Goal: Task Accomplishment & Management: Use online tool/utility

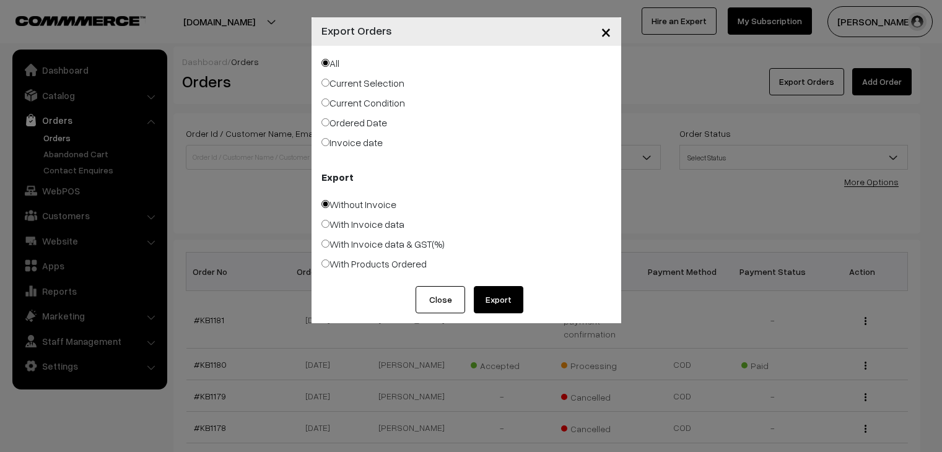
click at [391, 244] on label "With Invoice data & GST(%)" at bounding box center [383, 244] width 123 height 15
click at [330, 244] on input "With Invoice data & GST(%)" at bounding box center [326, 244] width 8 height 8
radio input "true"
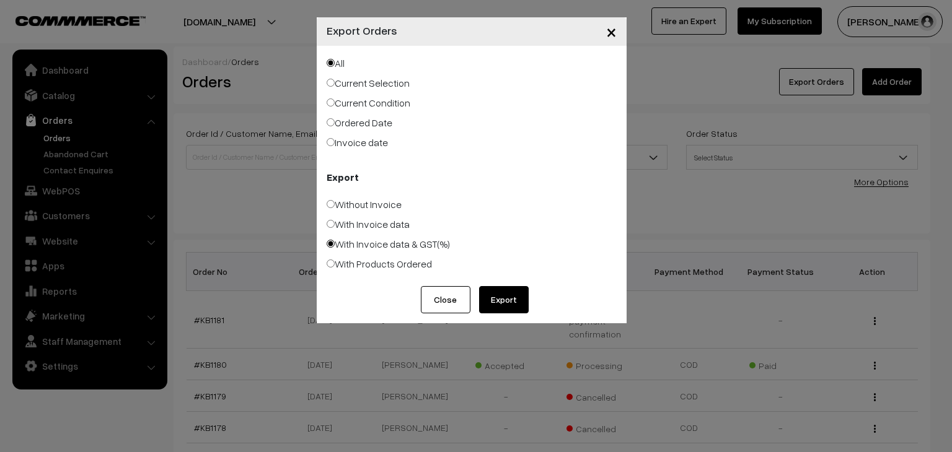
click at [501, 296] on button "Export" at bounding box center [504, 299] width 50 height 27
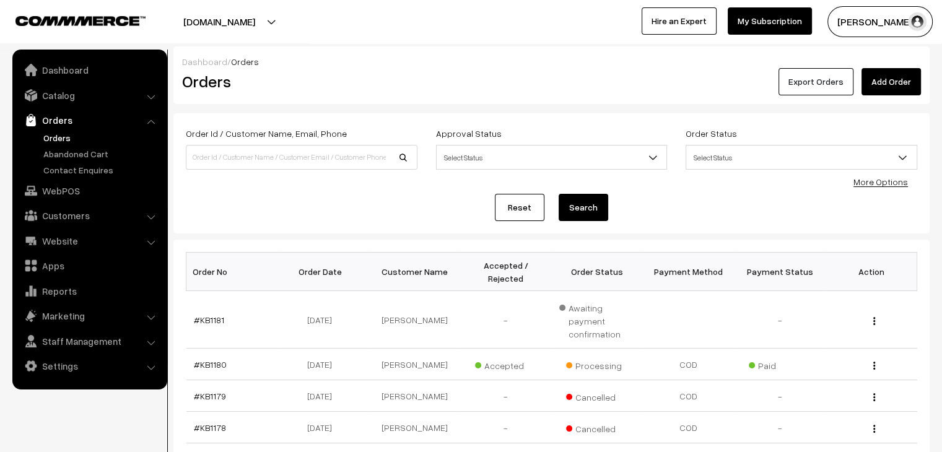
click at [827, 81] on button "Export Orders" at bounding box center [816, 81] width 75 height 27
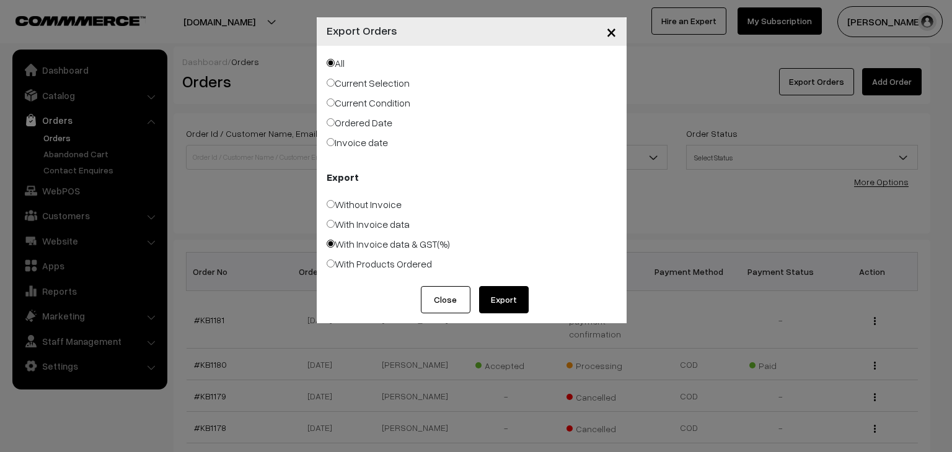
click at [503, 294] on button "Export" at bounding box center [504, 299] width 50 height 27
click at [365, 107] on label "Current Condition" at bounding box center [368, 102] width 84 height 15
click at [335, 107] on input "Current Condition" at bounding box center [330, 103] width 8 height 8
radio input "true"
click at [357, 144] on label "Invoice date" at bounding box center [356, 142] width 61 height 15
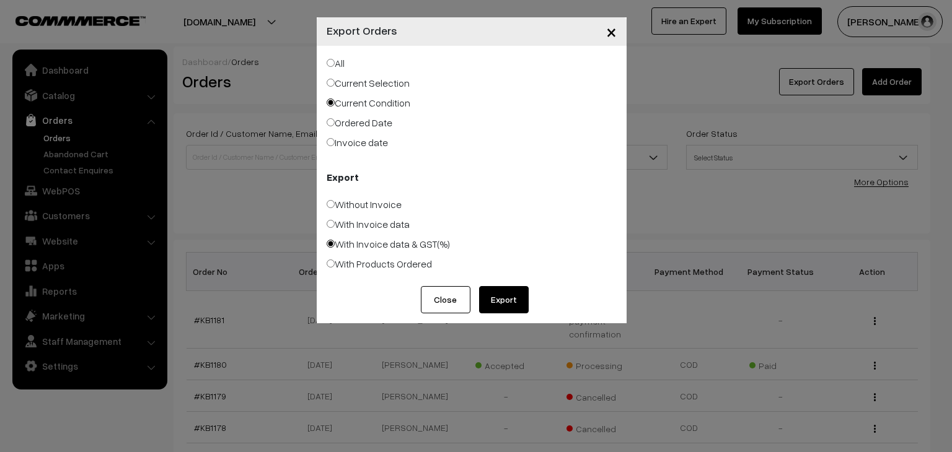
click at [335, 144] on input "Invoice date" at bounding box center [330, 142] width 8 height 8
radio input "true"
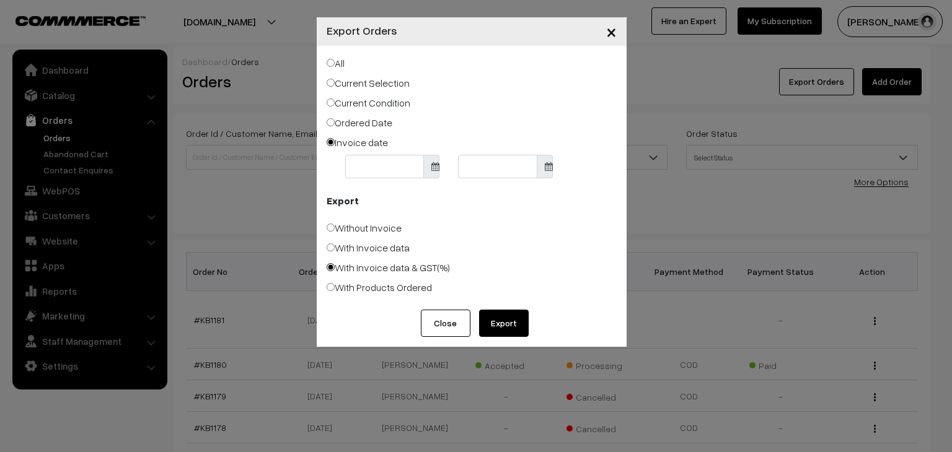
click at [369, 171] on body "Thank you for showing interest. Our team will call you shortly. Close [DOMAIN_N…" at bounding box center [476, 444] width 952 height 888
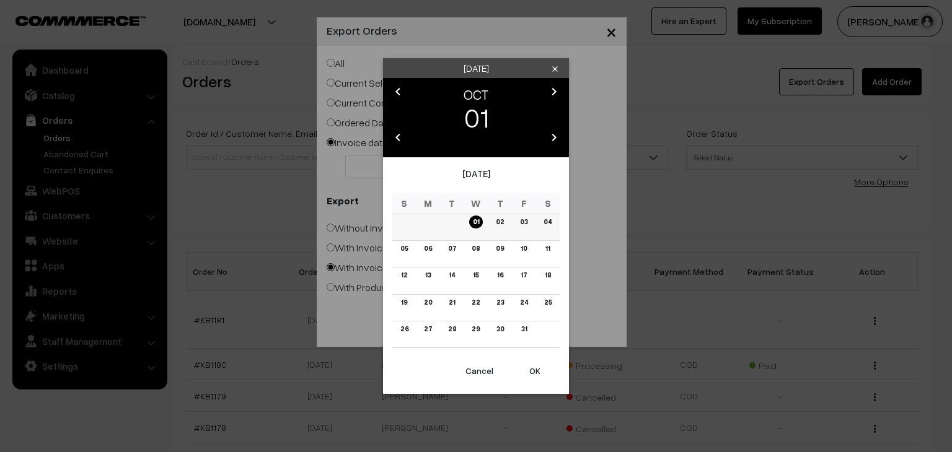
click at [480, 223] on link "01" at bounding box center [476, 222] width 14 height 13
click at [532, 369] on button "OK" at bounding box center [535, 370] width 50 height 27
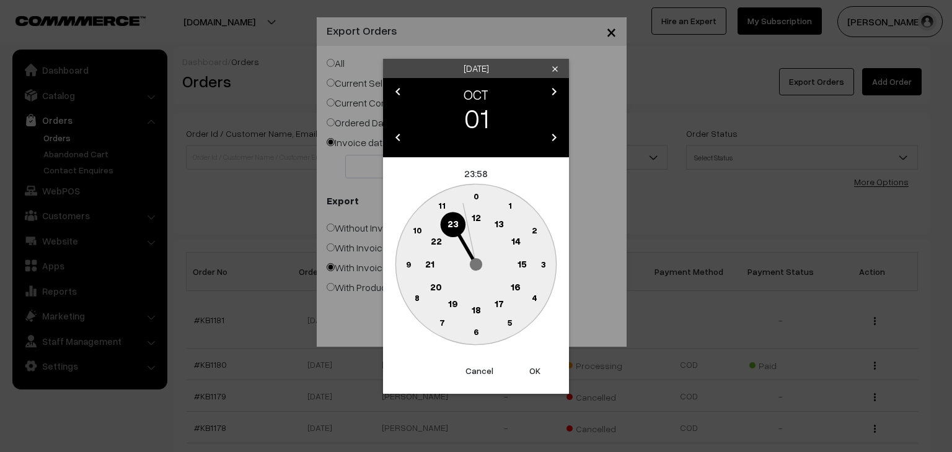
click at [475, 198] on text "0" at bounding box center [476, 196] width 6 height 11
click at [532, 370] on button "OK" at bounding box center [535, 370] width 50 height 27
click at [475, 195] on text "0" at bounding box center [476, 196] width 6 height 11
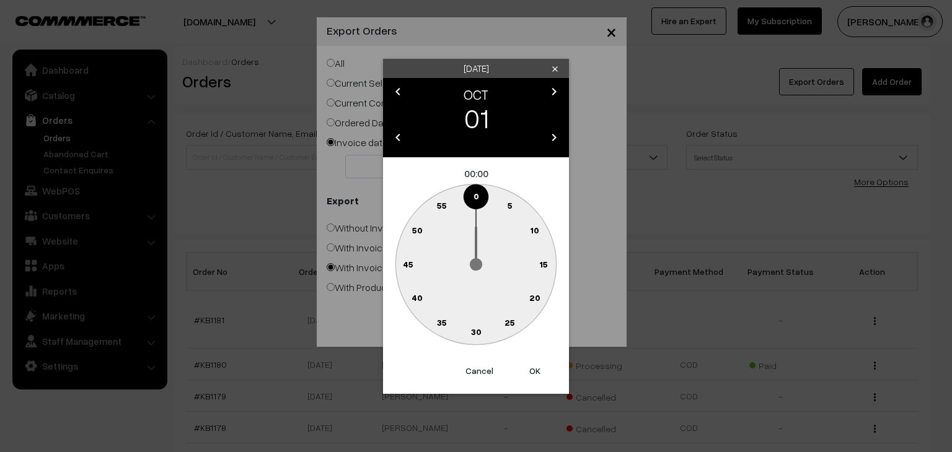
click at [538, 367] on button "OK" at bounding box center [535, 370] width 50 height 27
type input "[DATE]"
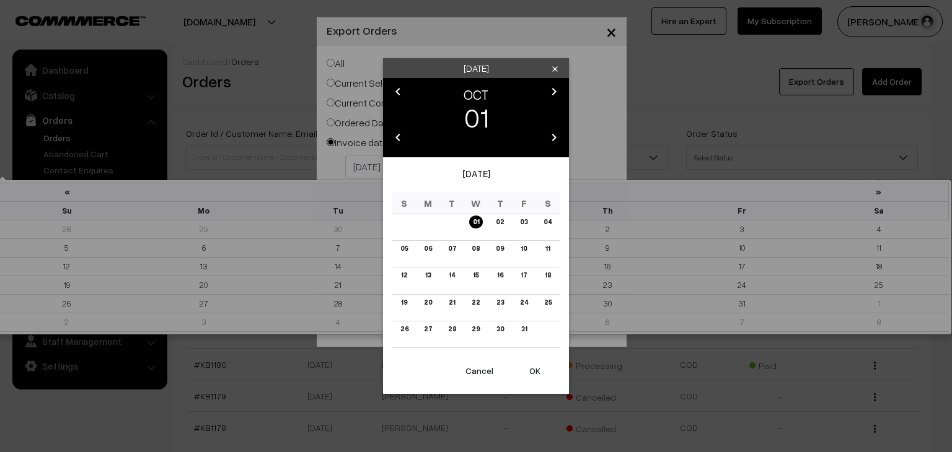
click at [500, 165] on body "Thank you for showing interest. Our team will call you shortly. Close [DOMAIN_N…" at bounding box center [476, 444] width 952 height 888
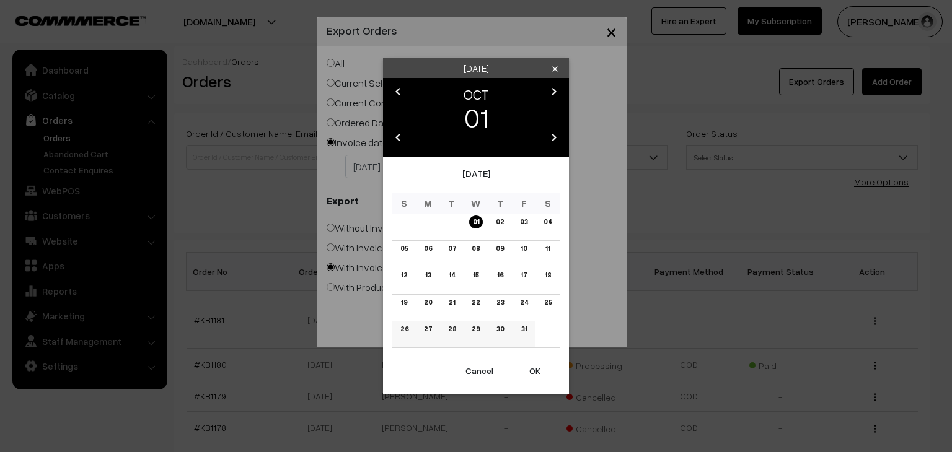
click at [524, 330] on link "31" at bounding box center [523, 329] width 13 height 13
click at [533, 371] on button "OK" at bounding box center [535, 370] width 50 height 27
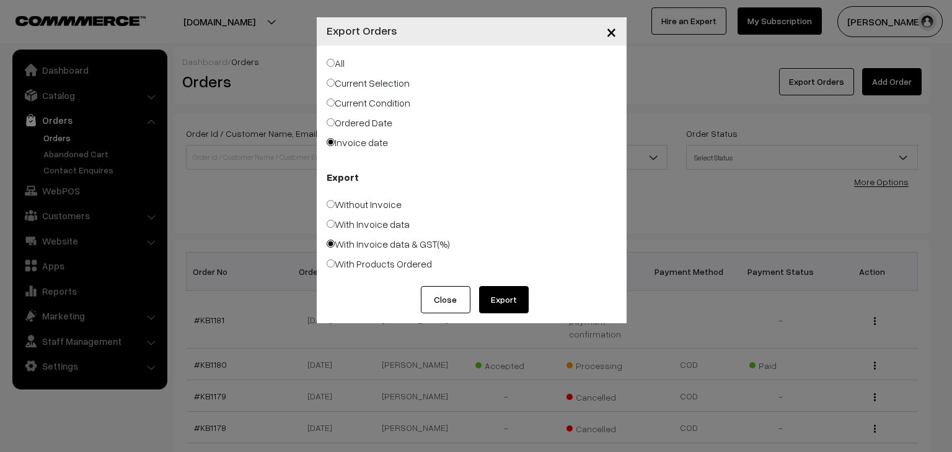
click at [496, 296] on button "Export" at bounding box center [504, 299] width 50 height 27
click at [354, 125] on label "Ordered Date" at bounding box center [359, 122] width 66 height 15
click at [335, 125] on input "Ordered Date" at bounding box center [330, 122] width 8 height 8
radio input "true"
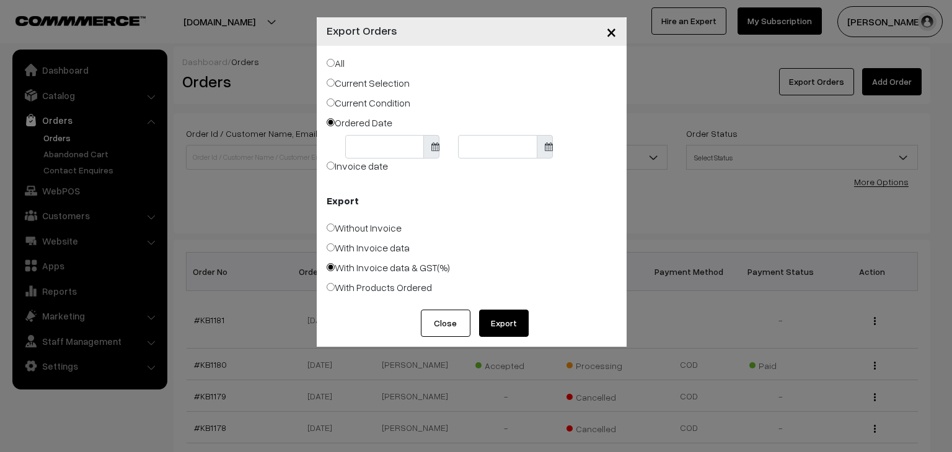
click at [351, 172] on label "Invoice date" at bounding box center [356, 166] width 61 height 15
click at [335, 170] on input "Invoice date" at bounding box center [330, 166] width 8 height 8
radio input "true"
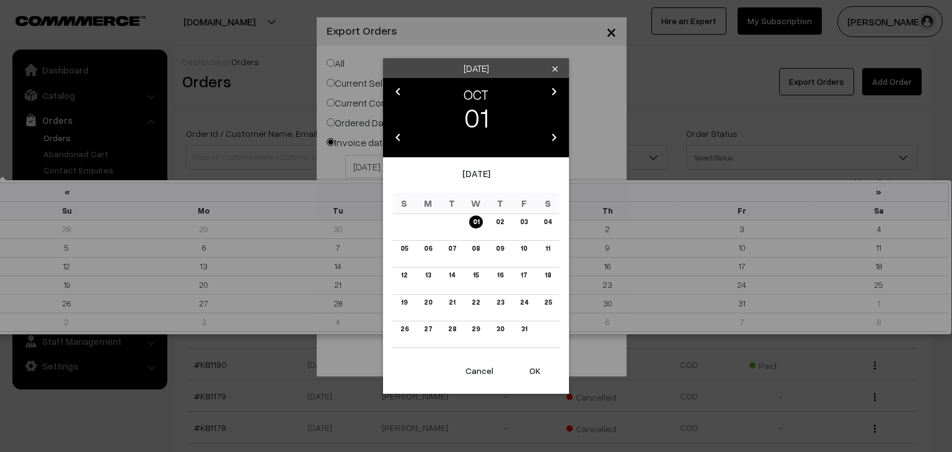
click at [501, 169] on body "Thank you for showing interest. Our team will call you shortly. Close [DOMAIN_N…" at bounding box center [476, 444] width 952 height 888
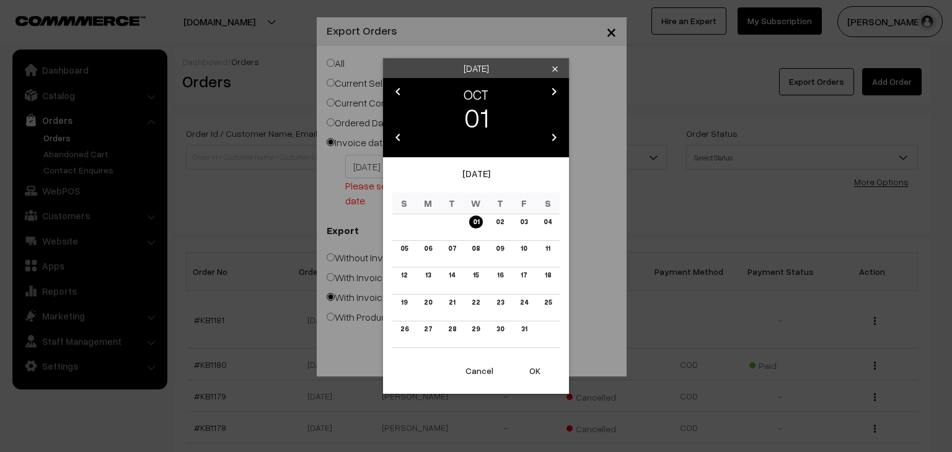
click at [396, 95] on icon "chevron_left" at bounding box center [397, 91] width 15 height 15
click at [453, 326] on link "30" at bounding box center [451, 329] width 15 height 13
click at [530, 370] on button "OK" at bounding box center [535, 370] width 50 height 27
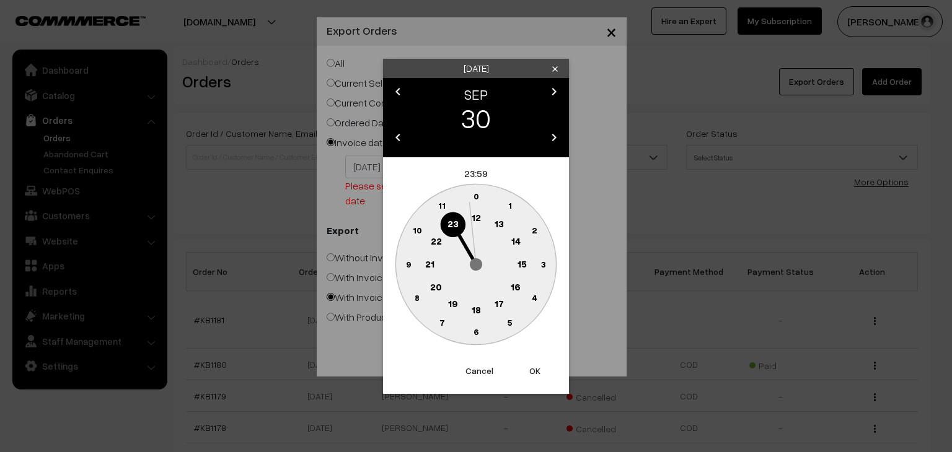
click at [476, 214] on text "12" at bounding box center [475, 217] width 9 height 11
click at [476, 219] on text "12" at bounding box center [475, 217] width 9 height 11
click at [474, 197] on text "0" at bounding box center [476, 196] width 6 height 11
click at [475, 196] on text "0" at bounding box center [476, 196] width 6 height 11
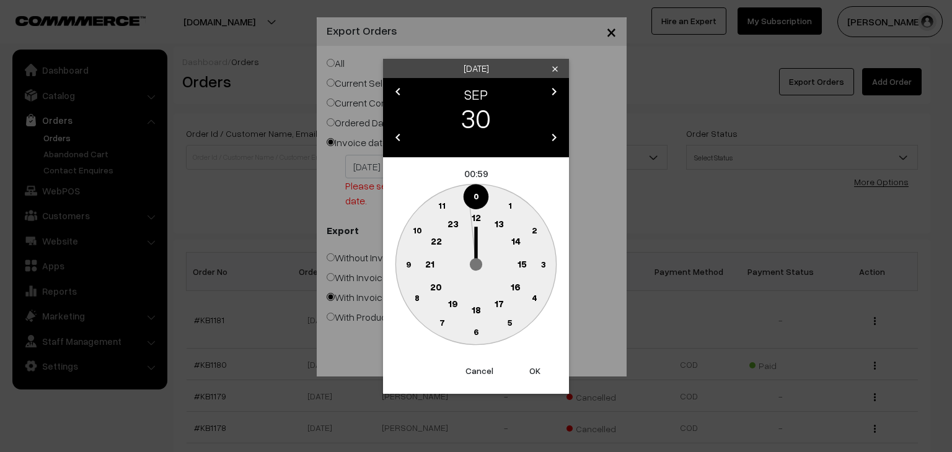
click at [476, 217] on text "12" at bounding box center [475, 217] width 9 height 11
click at [476, 196] on text "0" at bounding box center [476, 196] width 6 height 11
click at [483, 195] on circle at bounding box center [475, 196] width 25 height 25
click at [483, 200] on circle at bounding box center [475, 196] width 25 height 25
click at [510, 202] on text "1" at bounding box center [510, 205] width 4 height 11
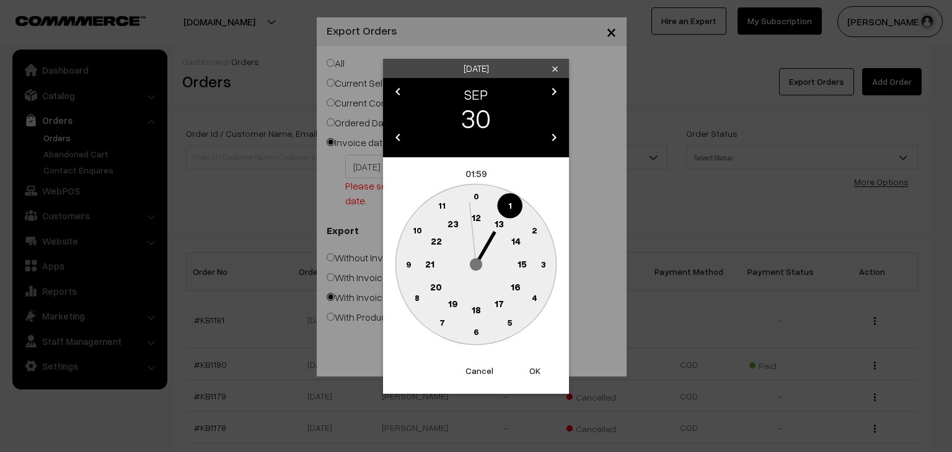
click at [478, 370] on button "Cancel" at bounding box center [479, 370] width 50 height 27
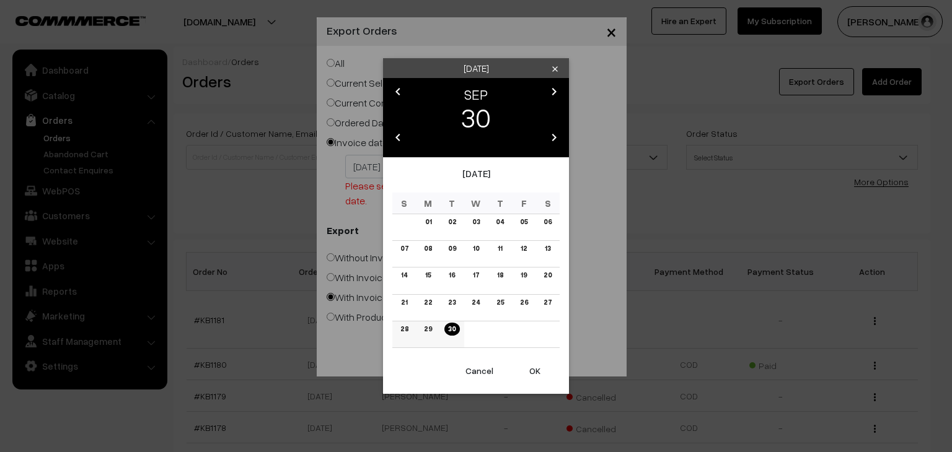
click at [453, 328] on link "30" at bounding box center [451, 329] width 15 height 13
click at [450, 334] on link "30" at bounding box center [451, 329] width 15 height 13
click at [532, 374] on button "OK" at bounding box center [535, 370] width 50 height 27
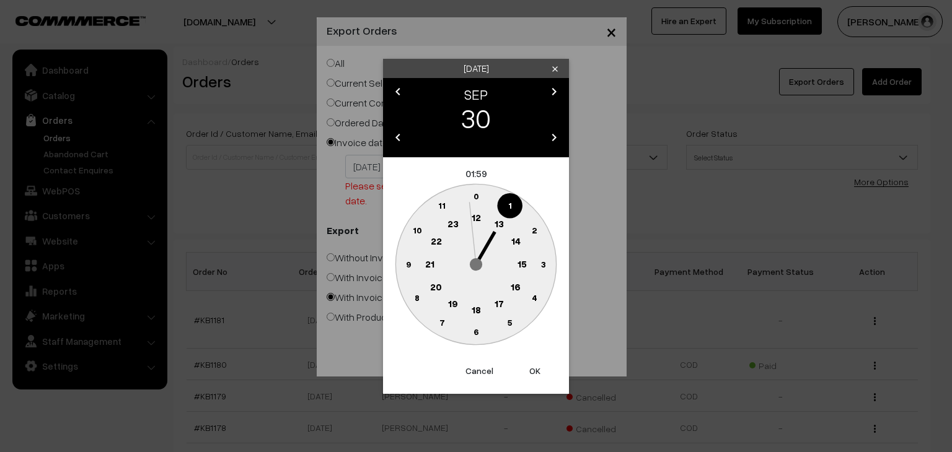
click at [473, 195] on text "0" at bounding box center [476, 196] width 6 height 11
click at [477, 196] on text "0" at bounding box center [476, 196] width 6 height 11
click at [533, 368] on button "OK" at bounding box center [535, 370] width 50 height 27
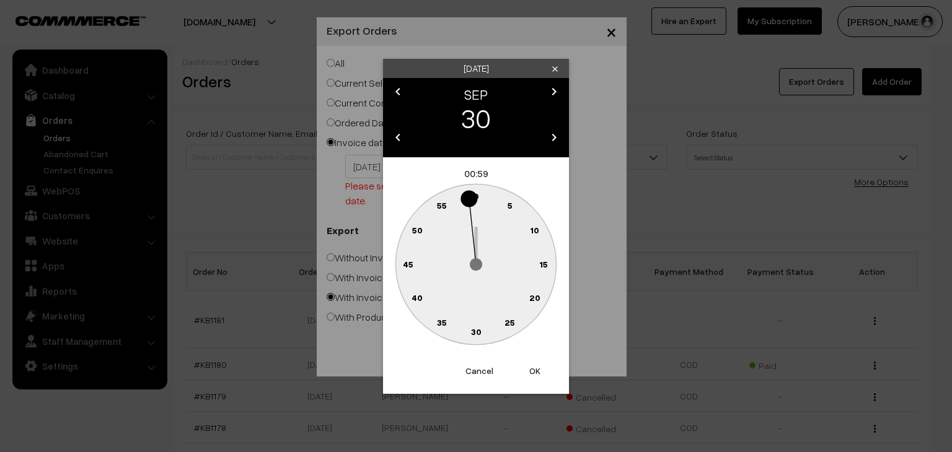
click at [476, 195] on text "0" at bounding box center [476, 196] width 6 height 11
click at [530, 370] on button "OK" at bounding box center [535, 370] width 50 height 27
type input "[DATE]"
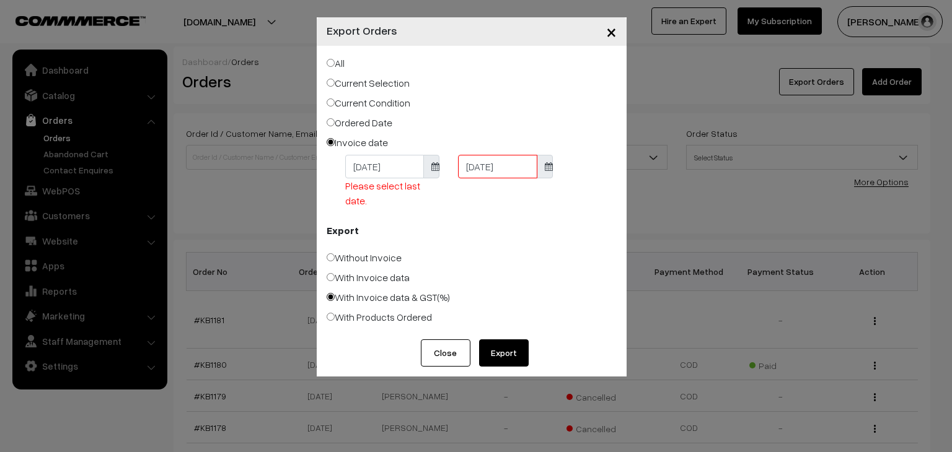
click at [506, 353] on button "Export" at bounding box center [504, 352] width 50 height 27
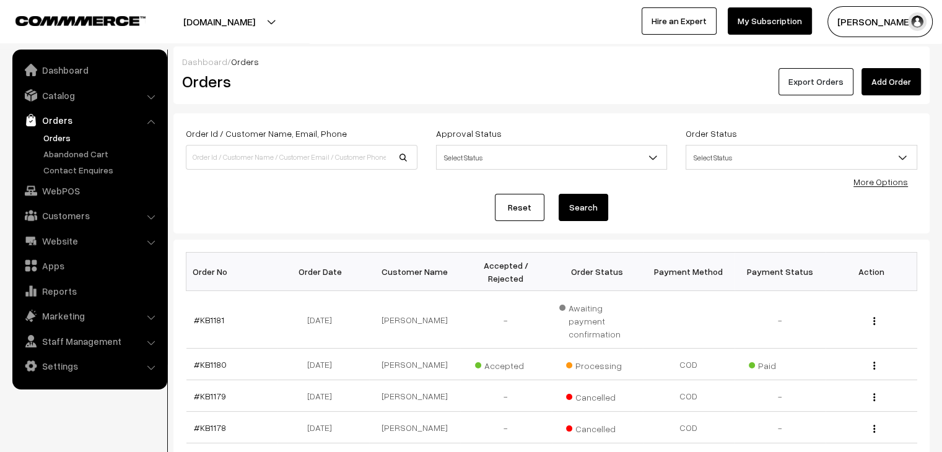
click at [820, 90] on button "Export Orders" at bounding box center [816, 81] width 75 height 27
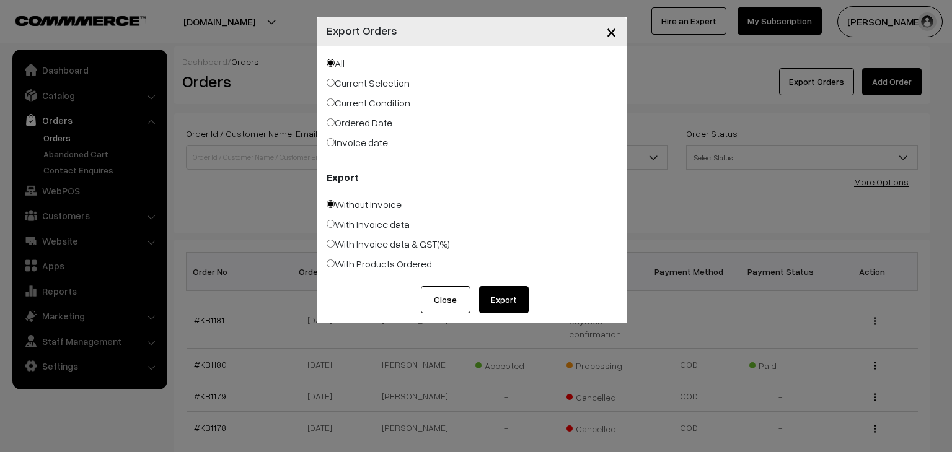
click at [366, 146] on label "Invoice date" at bounding box center [356, 142] width 61 height 15
click at [335, 146] on input "Invoice date" at bounding box center [330, 142] width 8 height 8
radio input "true"
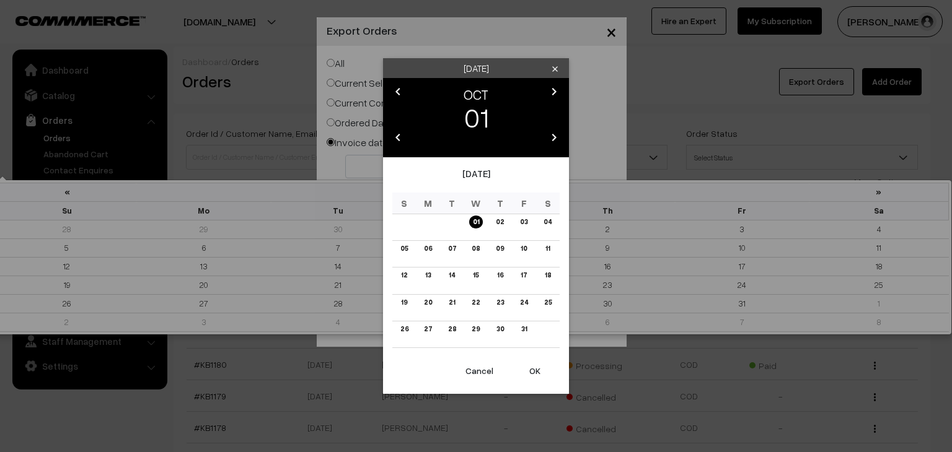
click at [396, 172] on body "Thank you for showing interest. Our team will call you shortly. Close [DOMAIN_N…" at bounding box center [476, 444] width 952 height 888
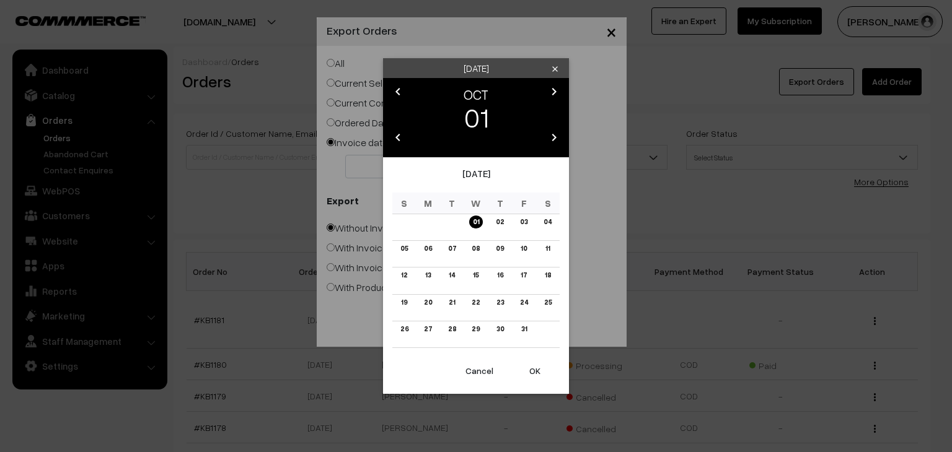
click at [396, 134] on icon "chevron_left" at bounding box center [397, 137] width 15 height 15
click at [399, 90] on icon "chevron_left" at bounding box center [397, 91] width 15 height 15
click at [535, 374] on button "OK" at bounding box center [535, 370] width 50 height 27
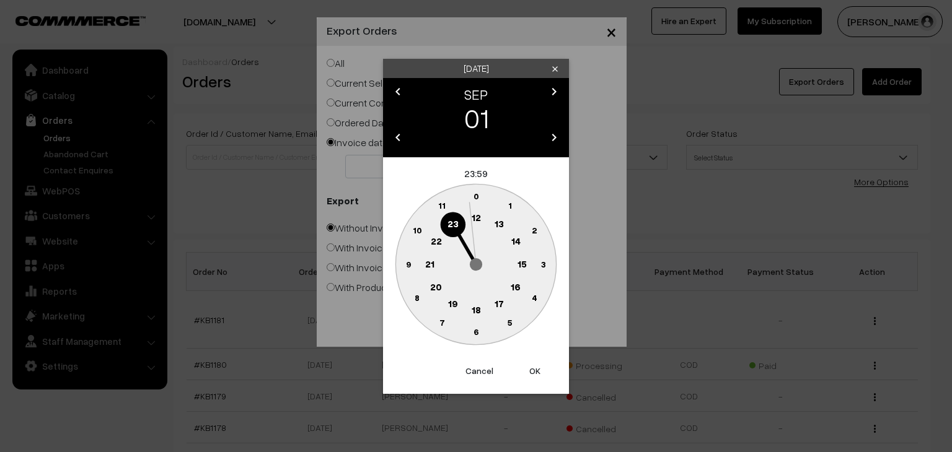
click at [473, 196] on text "0" at bounding box center [476, 196] width 6 height 11
click at [535, 375] on button "OK" at bounding box center [535, 370] width 50 height 27
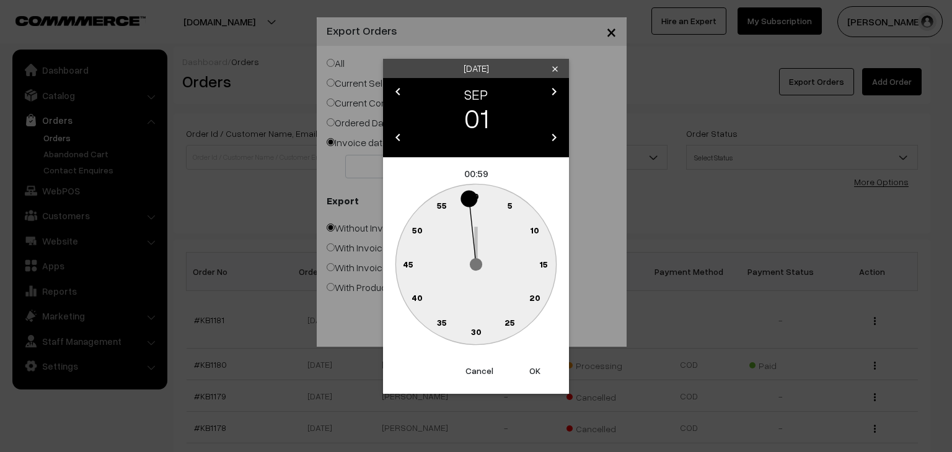
click at [477, 195] on text "0" at bounding box center [476, 196] width 6 height 11
click at [532, 370] on button "OK" at bounding box center [535, 370] width 50 height 27
type input "[DATE]"
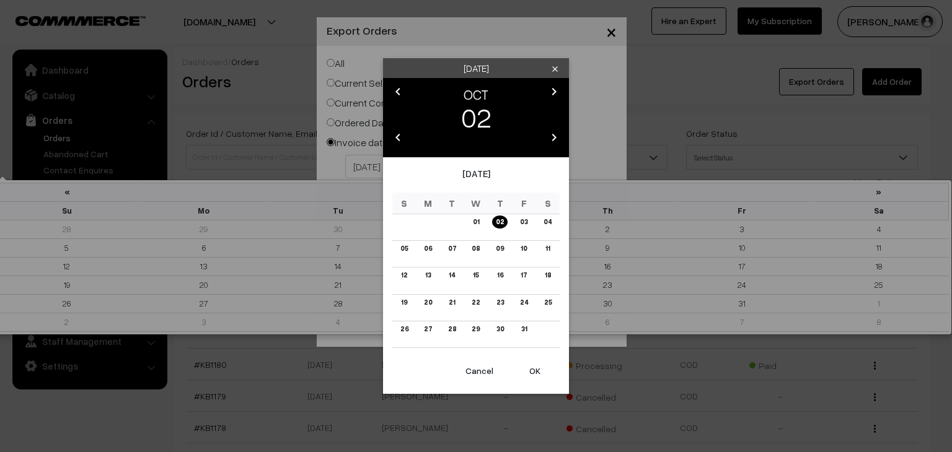
click at [503, 167] on body "Thank you for showing interest. Our team will call you shortly. Close [DOMAIN_N…" at bounding box center [476, 444] width 952 height 888
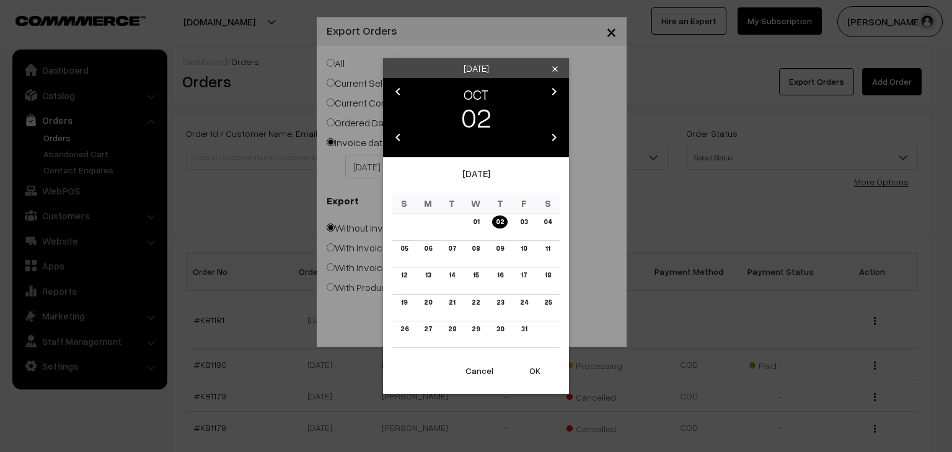
click at [400, 88] on icon "chevron_left" at bounding box center [397, 91] width 15 height 15
click at [453, 330] on link "30" at bounding box center [451, 329] width 15 height 13
click at [533, 369] on button "OK" at bounding box center [535, 370] width 50 height 27
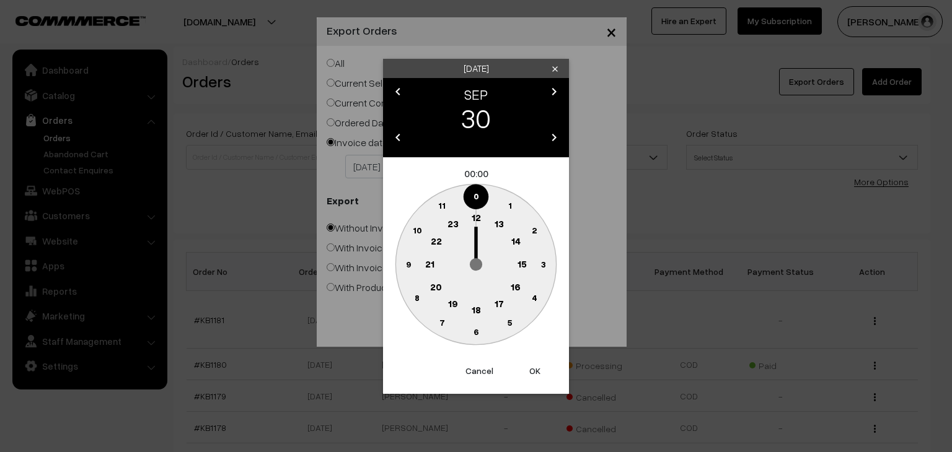
click at [475, 217] on text "12" at bounding box center [475, 217] width 9 height 11
click at [530, 367] on button "OK" at bounding box center [535, 370] width 50 height 27
click at [532, 370] on button "OK" at bounding box center [535, 370] width 50 height 27
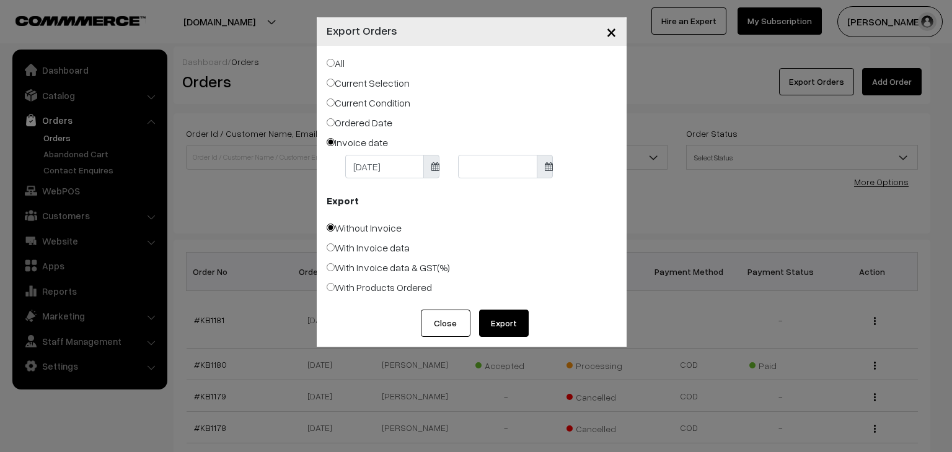
type input "[DATE]"
click at [423, 270] on label "With Invoice data & GST(%)" at bounding box center [387, 267] width 123 height 15
click at [335, 270] on input "With Invoice data & GST(%)" at bounding box center [330, 267] width 8 height 8
radio input "true"
click at [506, 331] on button "Export" at bounding box center [504, 323] width 50 height 27
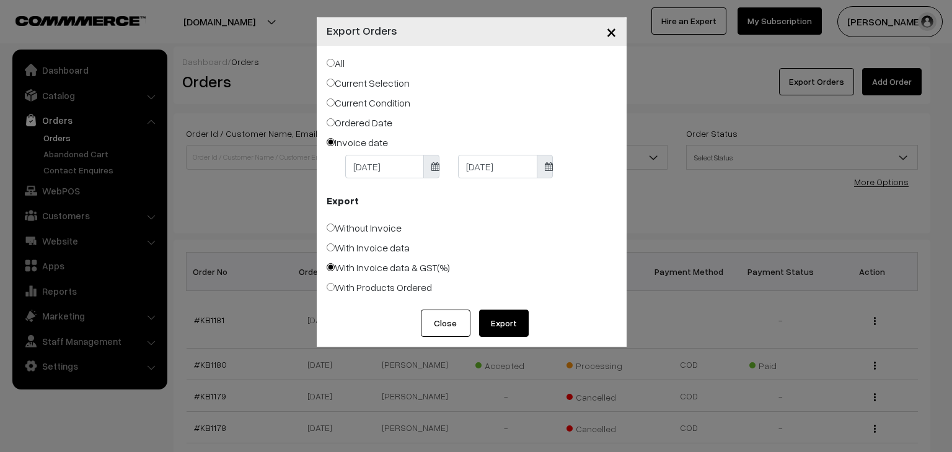
click at [466, 320] on button "Close" at bounding box center [446, 323] width 50 height 27
